Goal: Information Seeking & Learning: Find specific fact

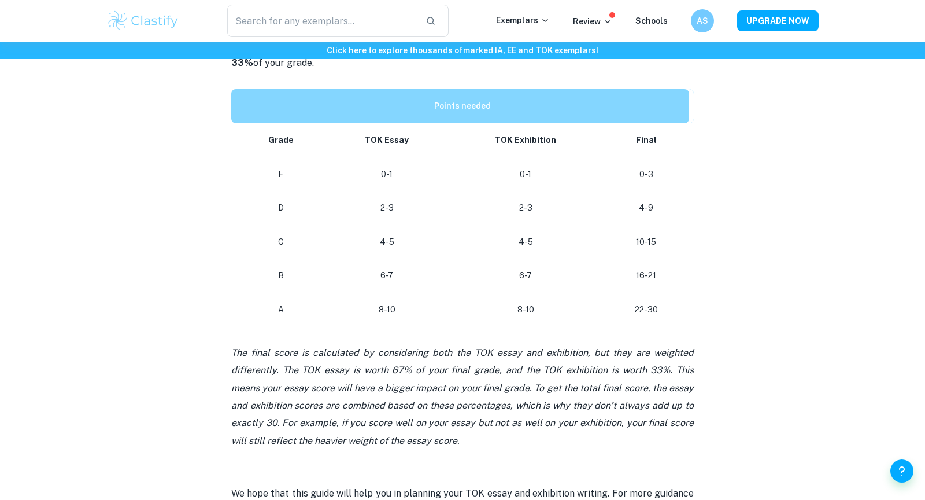
scroll to position [541, 0]
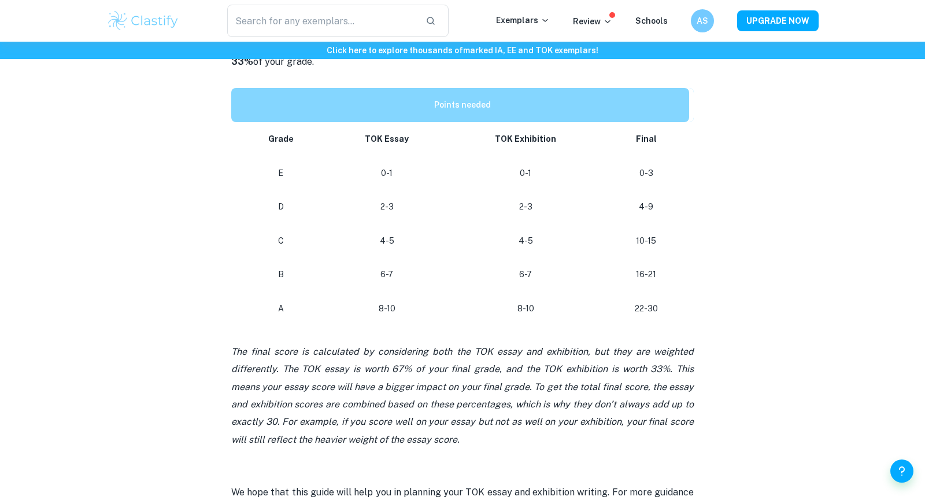
click at [382, 279] on p "6-7" at bounding box center [386, 275] width 103 height 16
click at [382, 276] on p "6-7" at bounding box center [386, 275] width 103 height 16
click at [387, 251] on td "4-5" at bounding box center [387, 241] width 122 height 34
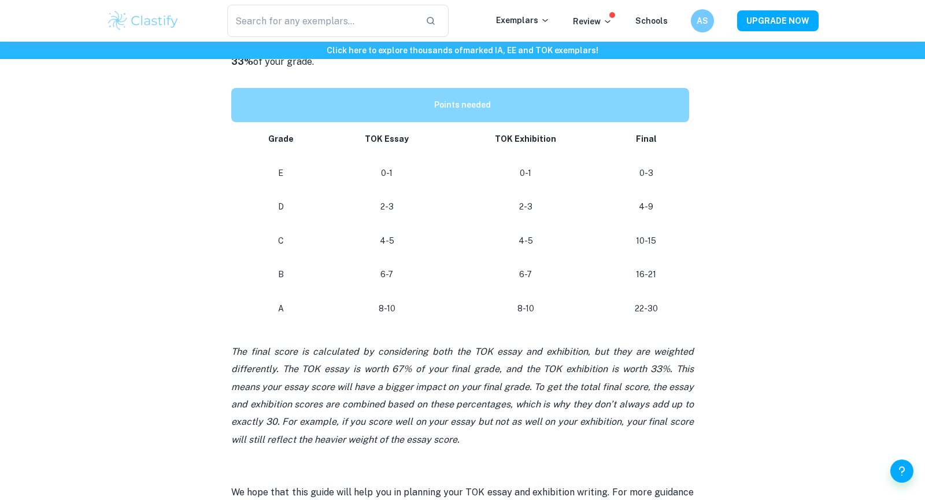
click at [384, 283] on td "6-7" at bounding box center [387, 274] width 122 height 34
click at [385, 302] on p "8-10" at bounding box center [386, 309] width 103 height 16
click at [526, 271] on p "6-7" at bounding box center [525, 275] width 137 height 16
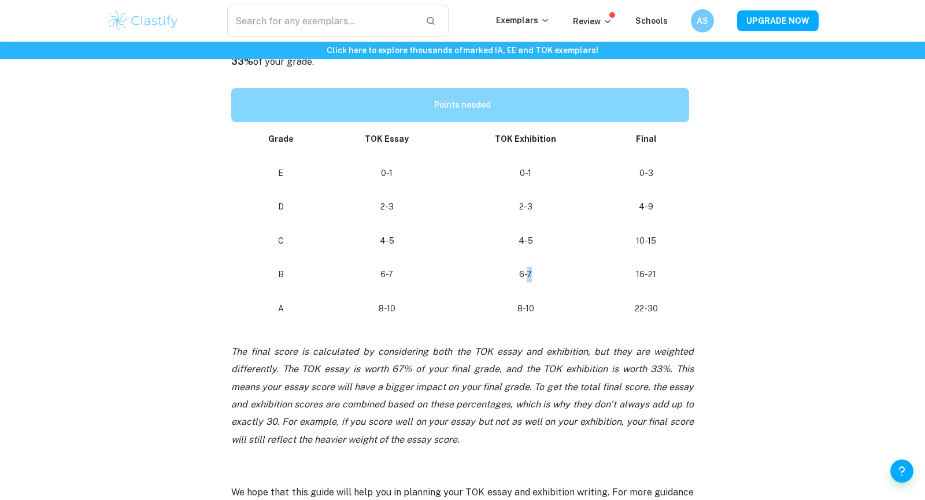
click at [526, 271] on p "6-7" at bounding box center [525, 275] width 137 height 16
click at [526, 308] on p "8-10" at bounding box center [525, 309] width 137 height 16
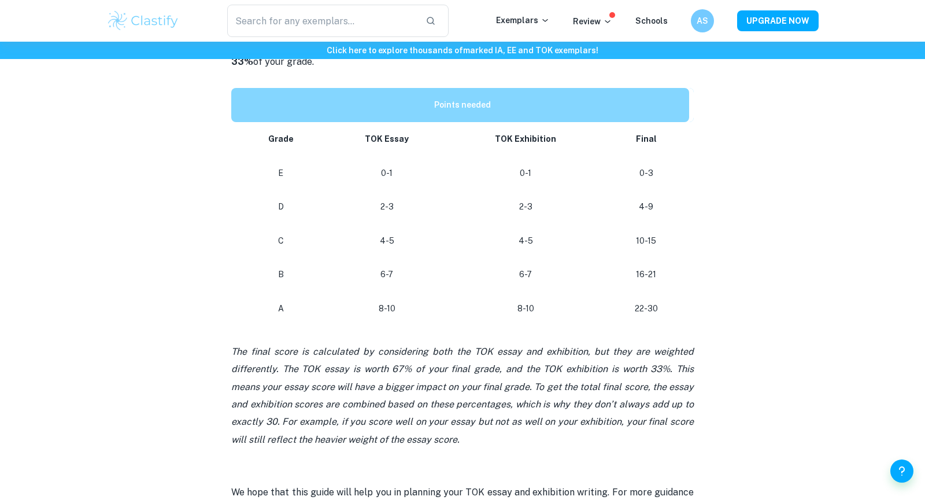
click at [384, 306] on p "8-10" at bounding box center [386, 309] width 103 height 16
click at [528, 273] on p "6-7" at bounding box center [525, 275] width 137 height 16
click at [528, 307] on p "8-10" at bounding box center [525, 309] width 137 height 16
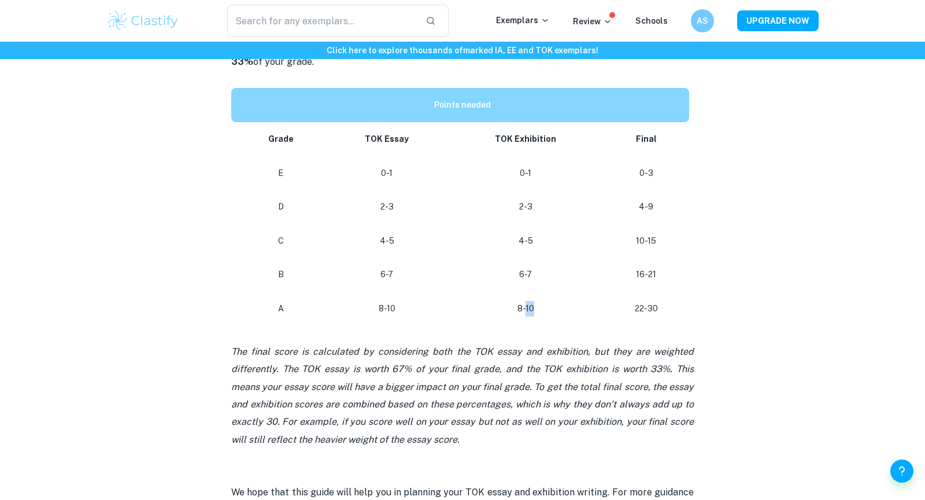
click at [528, 307] on p "8-10" at bounding box center [525, 309] width 137 height 16
click at [387, 244] on p "4-5" at bounding box center [386, 241] width 103 height 16
click at [386, 268] on p "6-7" at bounding box center [386, 275] width 103 height 16
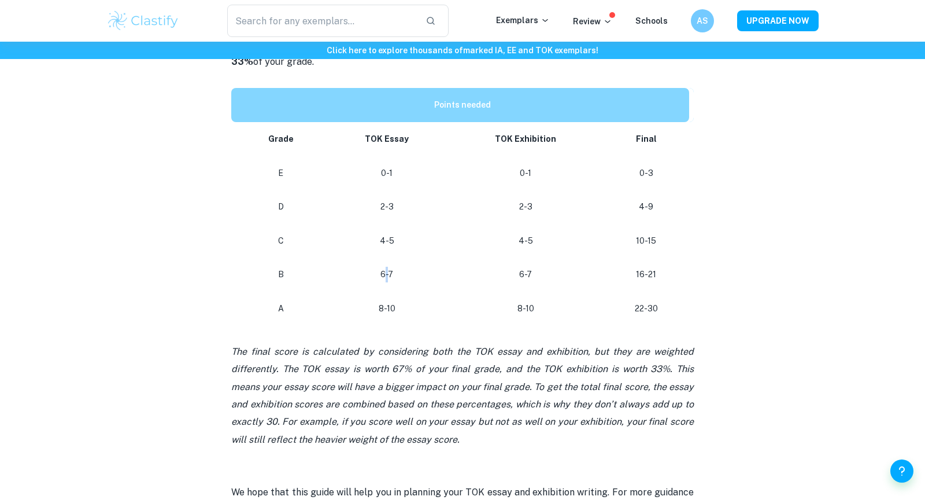
click at [386, 268] on p "6-7" at bounding box center [386, 275] width 103 height 16
click at [657, 263] on td "16-21" at bounding box center [649, 274] width 90 height 34
click at [645, 278] on p "16-21" at bounding box center [646, 275] width 67 height 16
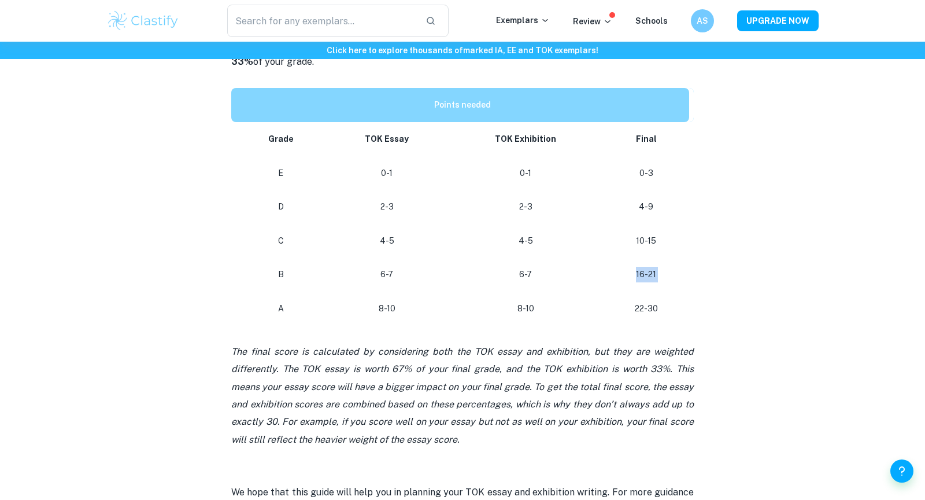
click at [645, 278] on p "16-21" at bounding box center [646, 275] width 67 height 16
click at [646, 301] on p "22-30" at bounding box center [646, 309] width 67 height 16
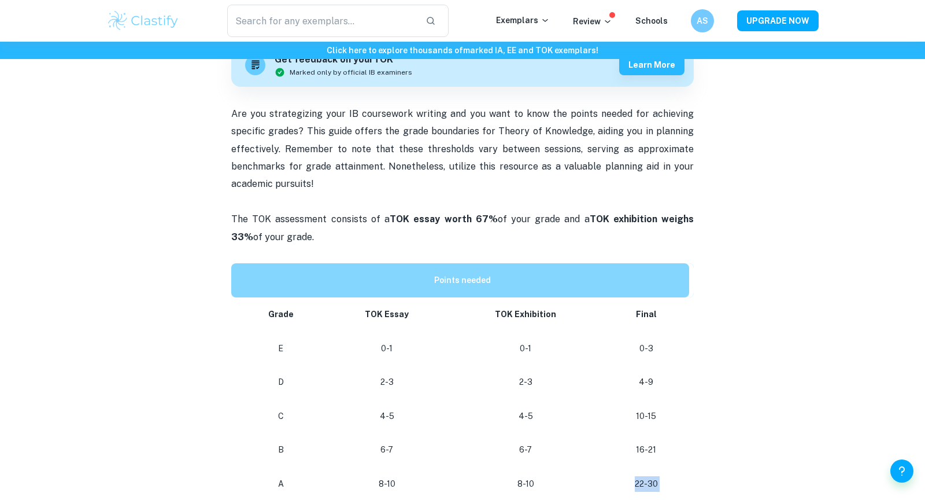
scroll to position [228, 0]
